Goal: Information Seeking & Learning: Learn about a topic

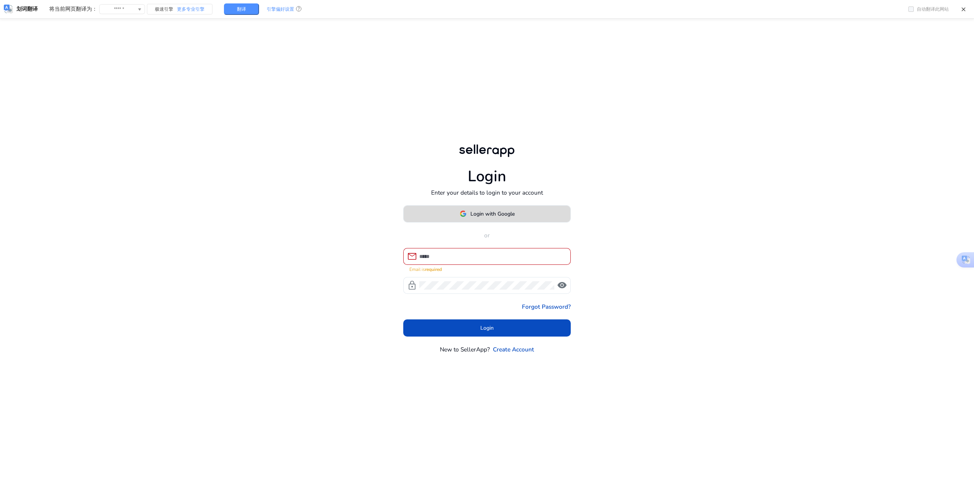
click at [526, 216] on body "Login Enter your details to login to your account Login with Google or mail Ema…" at bounding box center [487, 259] width 916 height 486
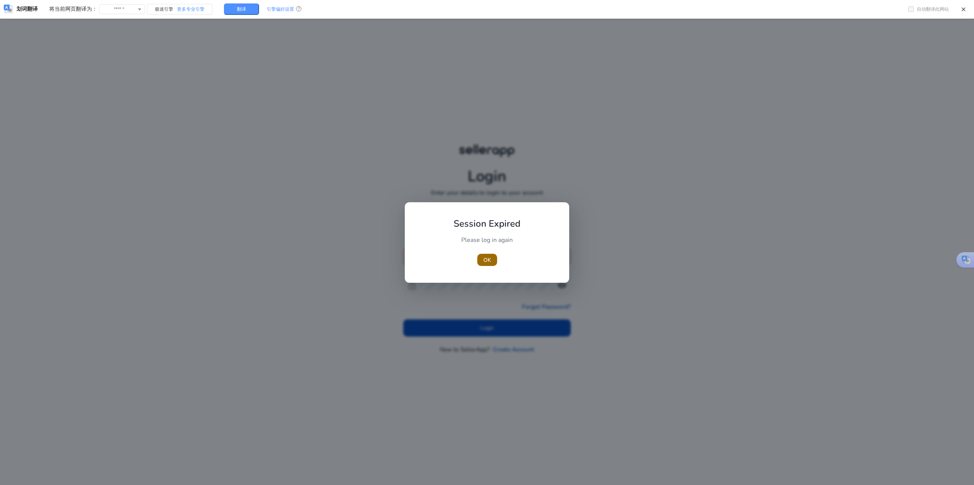
click at [487, 259] on span "OK" at bounding box center [487, 260] width 8 height 8
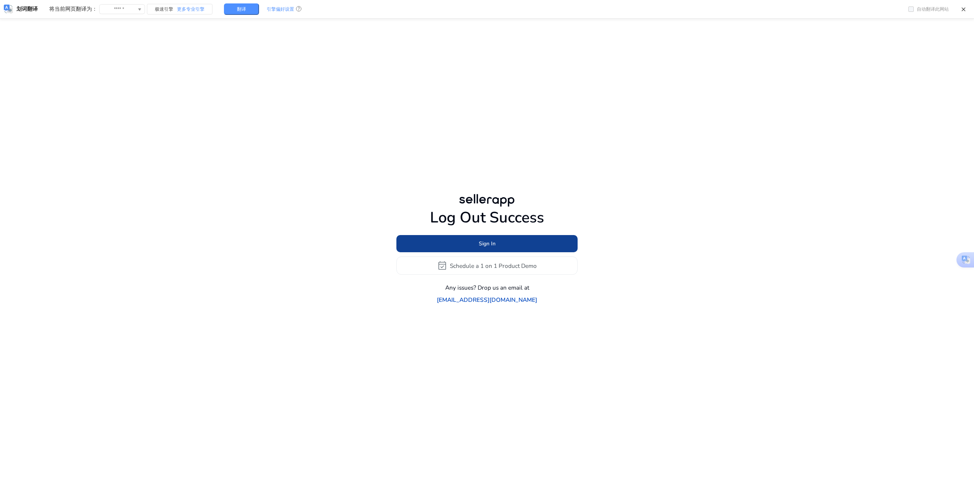
click at [502, 253] on span at bounding box center [486, 244] width 181 height 18
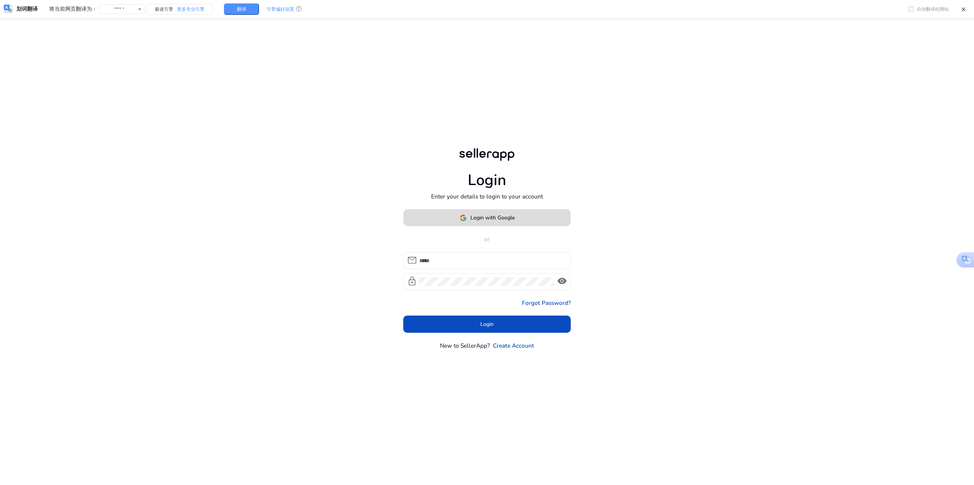
click at [518, 214] on span at bounding box center [487, 218] width 167 height 18
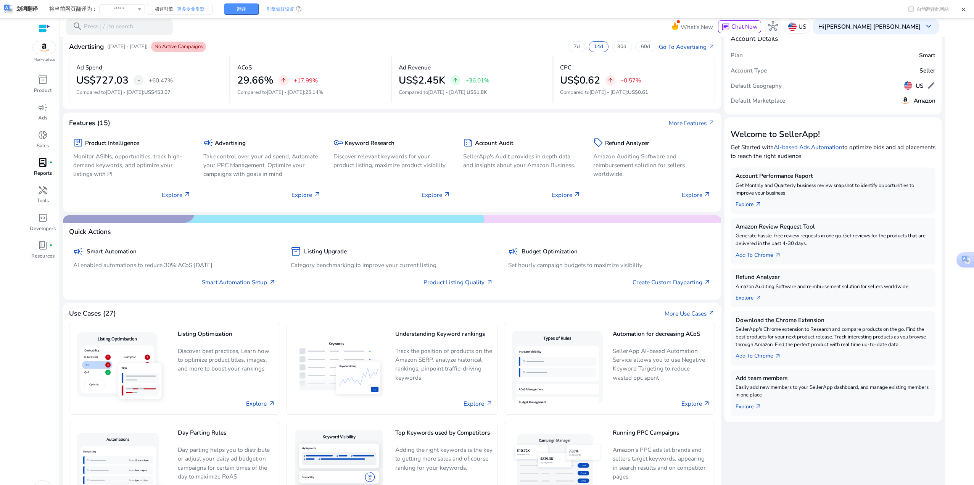
scroll to position [32, 0]
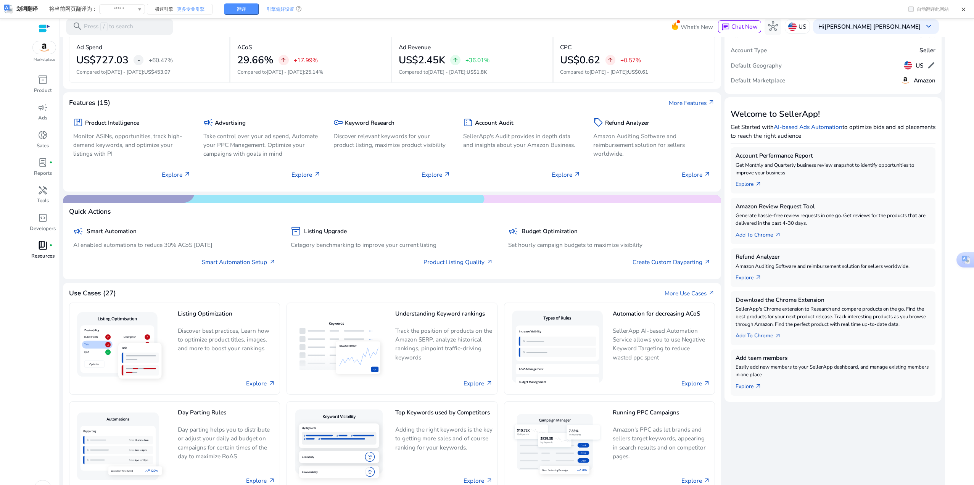
click at [43, 253] on p "Resources" at bounding box center [42, 257] width 23 height 8
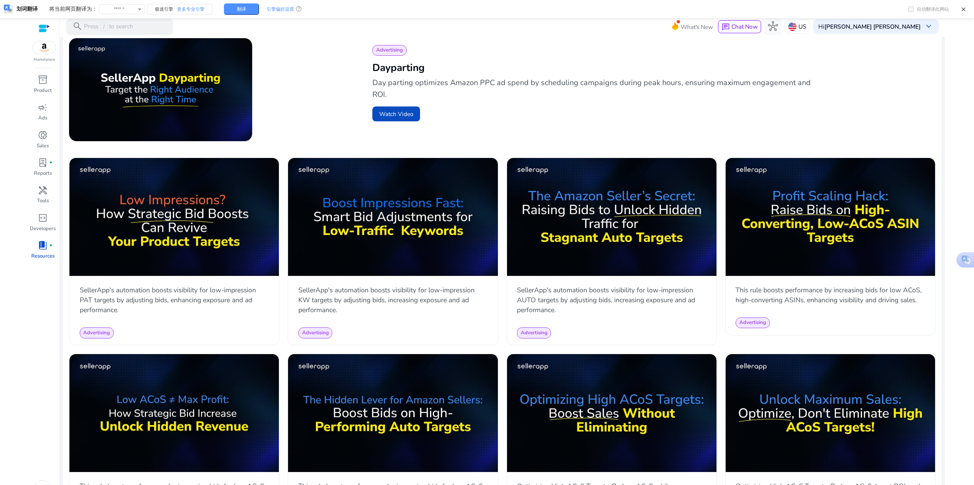
scroll to position [343, 0]
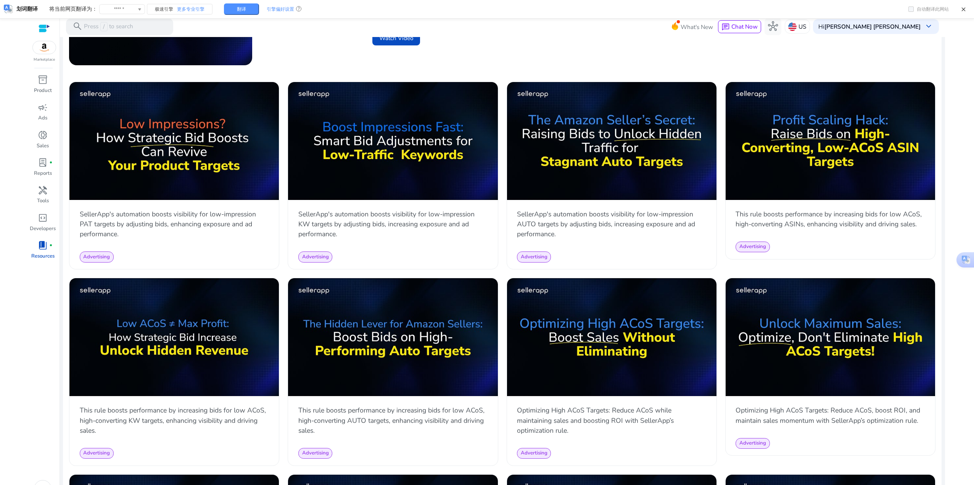
click at [661, 60] on div "Advertising Dayparting Day parting optimizes Amazon PPC ad spend by scheduling …" at bounding box center [647, 15] width 563 height 106
